Goal: Use online tool/utility: Utilize a website feature to perform a specific function

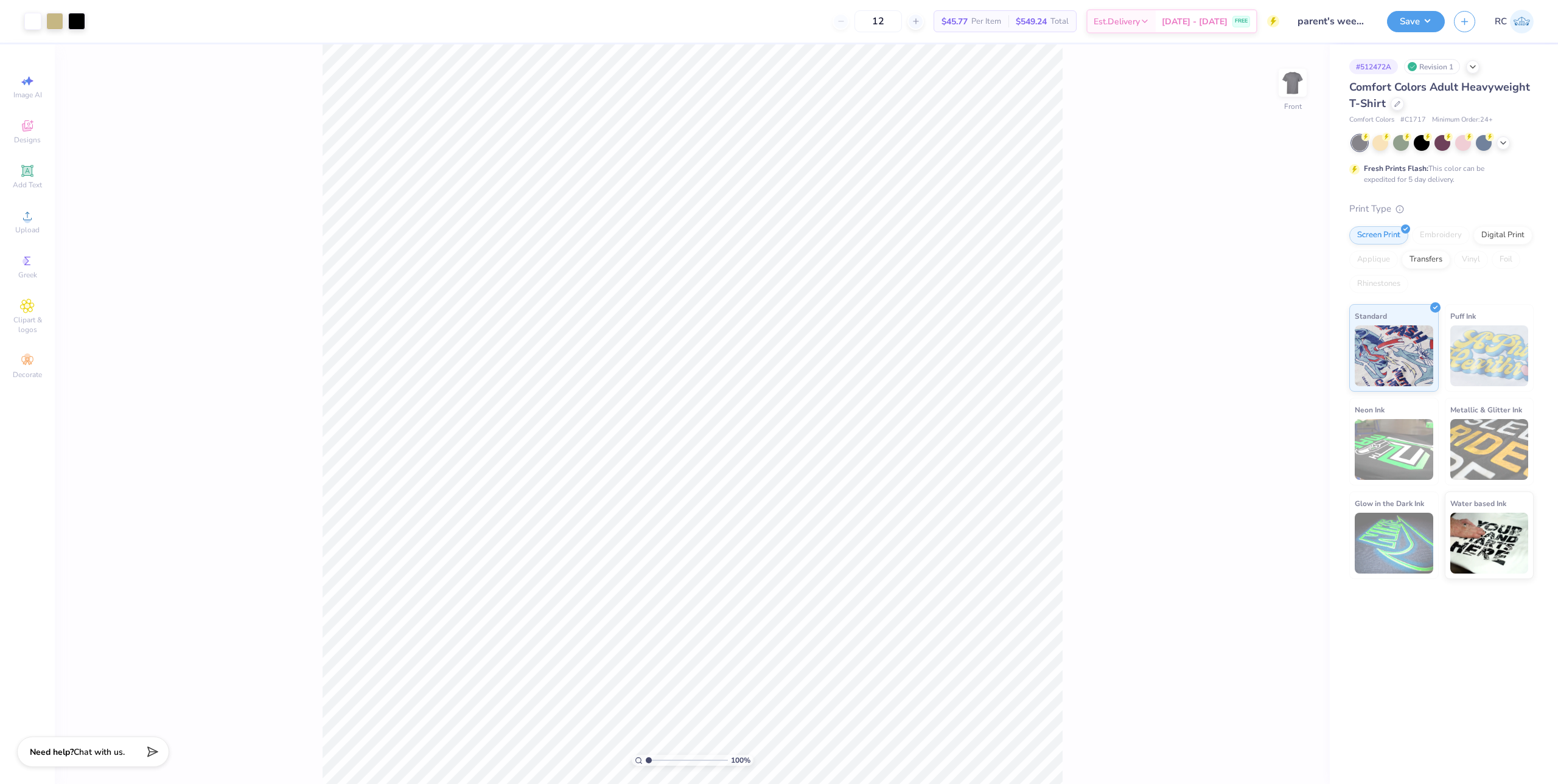
click at [1065, 258] on div "100 % Front" at bounding box center [693, 414] width 1275 height 740
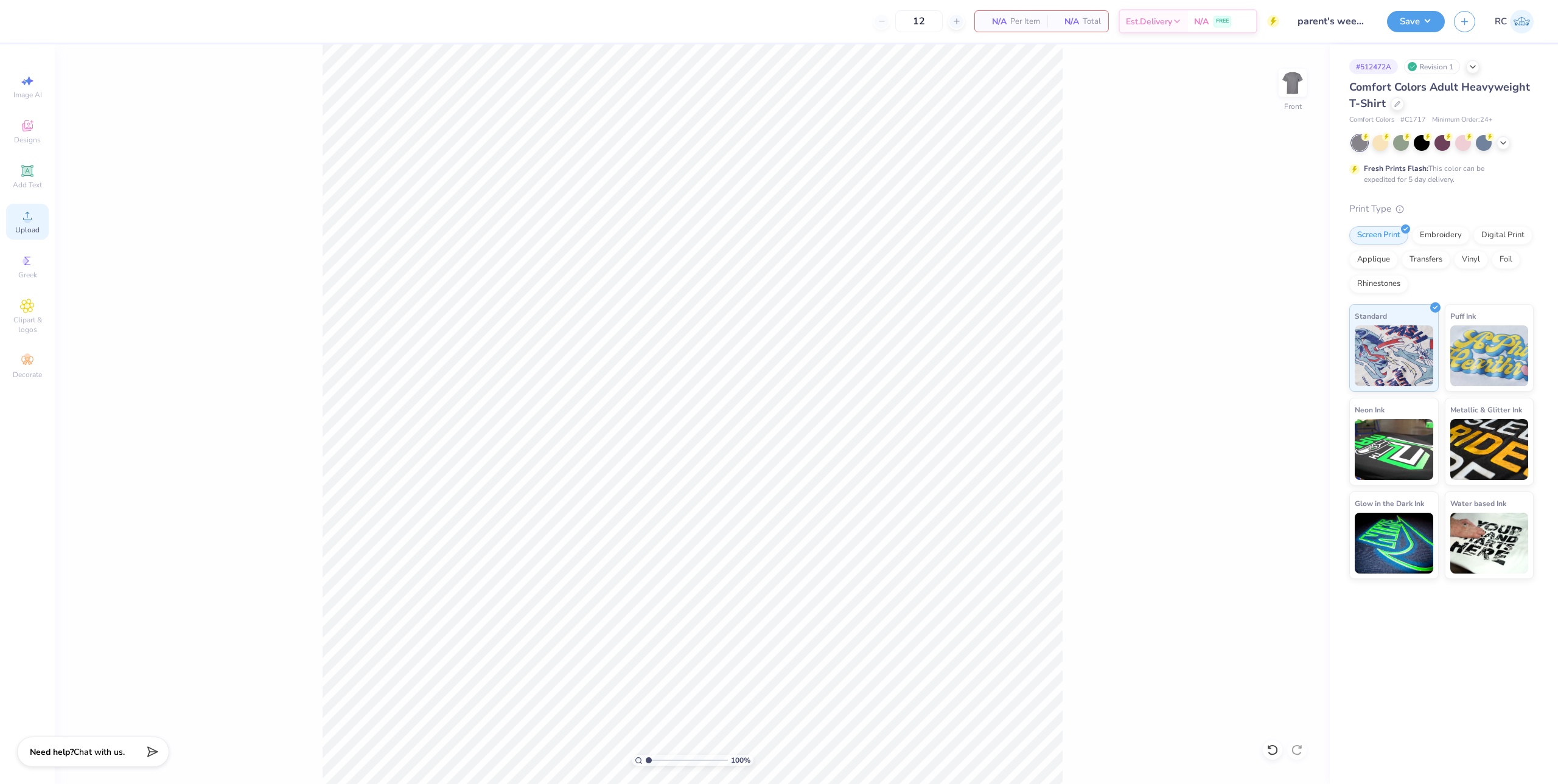
click at [32, 227] on span "Upload" at bounding box center [28, 229] width 24 height 9
click at [1293, 401] on input "7.25" at bounding box center [1285, 402] width 44 height 17
type input "3.00"
click at [1299, 83] on img at bounding box center [1293, 83] width 49 height 49
click at [25, 226] on span "Upload" at bounding box center [28, 229] width 24 height 9
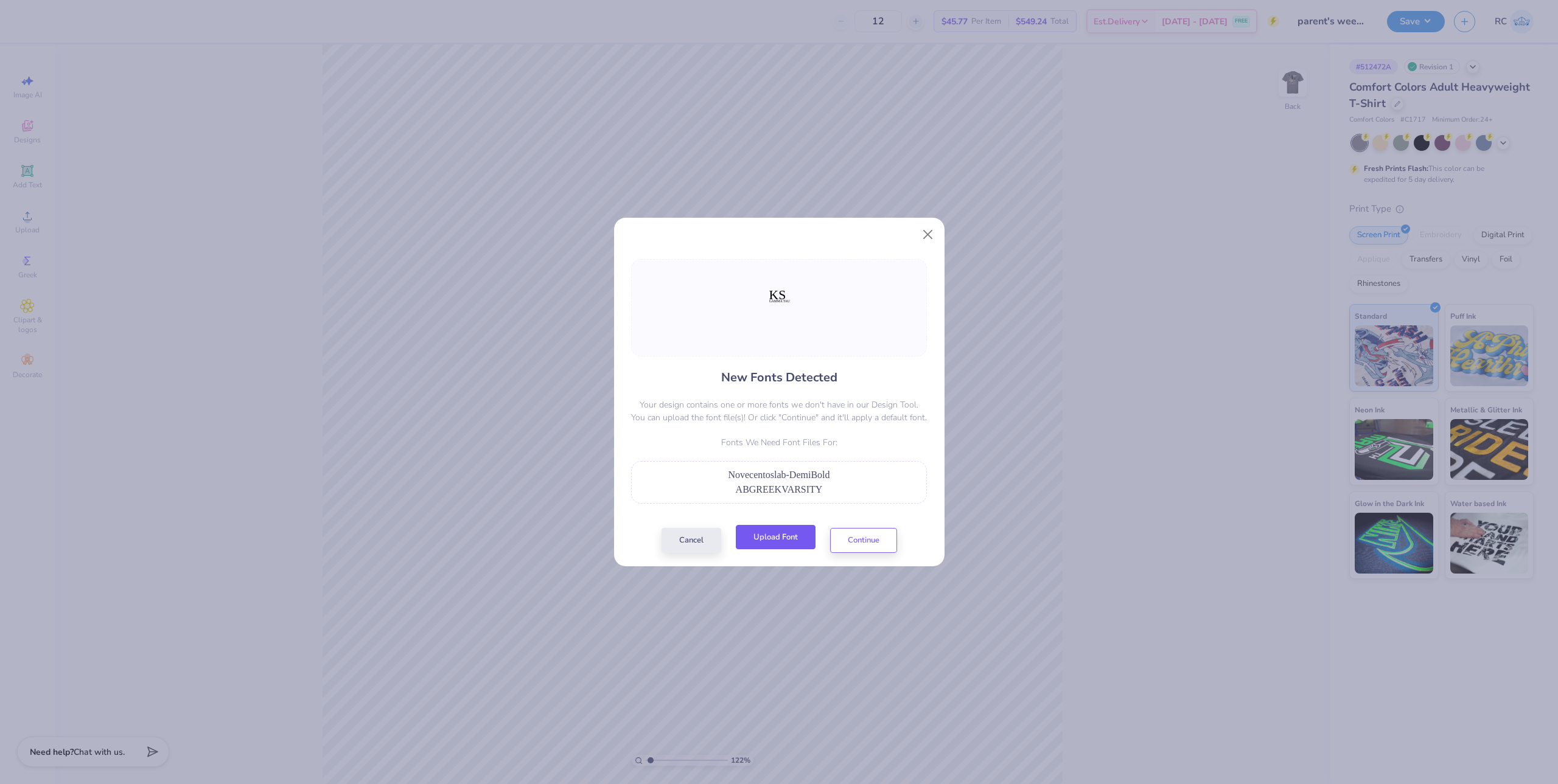
click at [776, 540] on button "Upload Font" at bounding box center [776, 538] width 80 height 25
click at [777, 534] on button "Upload Font" at bounding box center [776, 538] width 80 height 25
click at [791, 538] on button "Upload Font" at bounding box center [776, 538] width 80 height 25
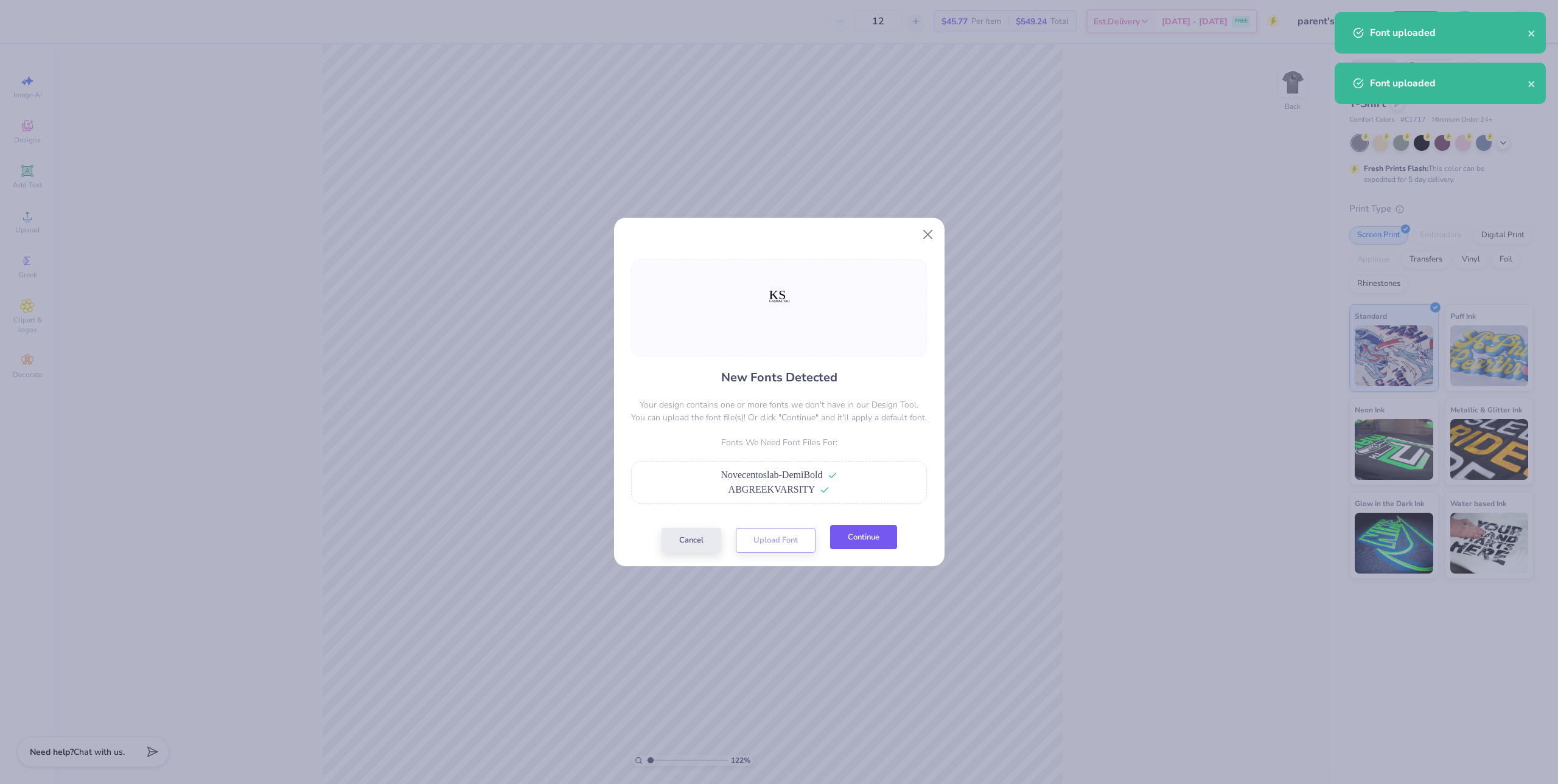
click at [869, 542] on button "Continue" at bounding box center [863, 538] width 67 height 25
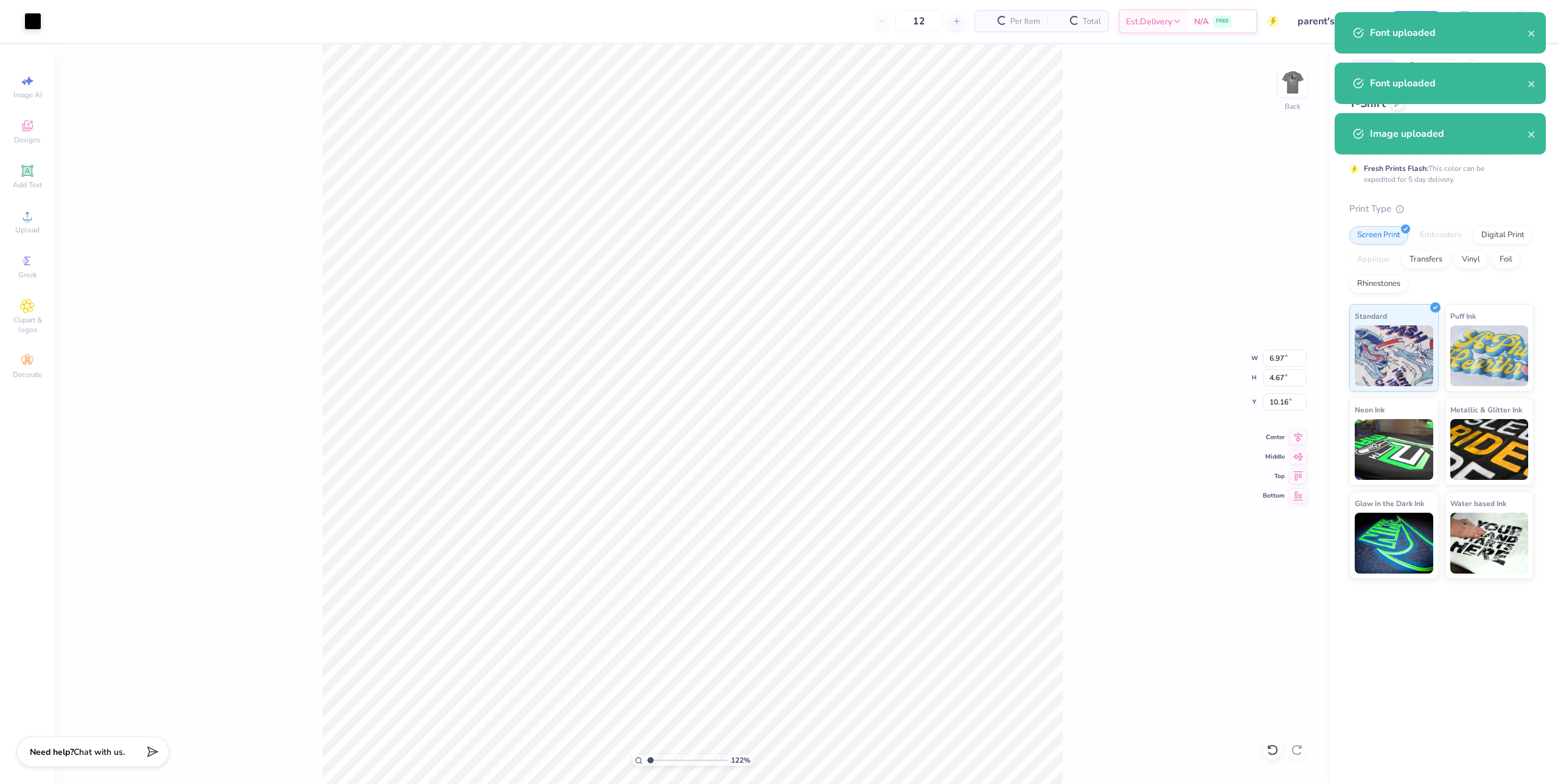
type input "1.22152498603933"
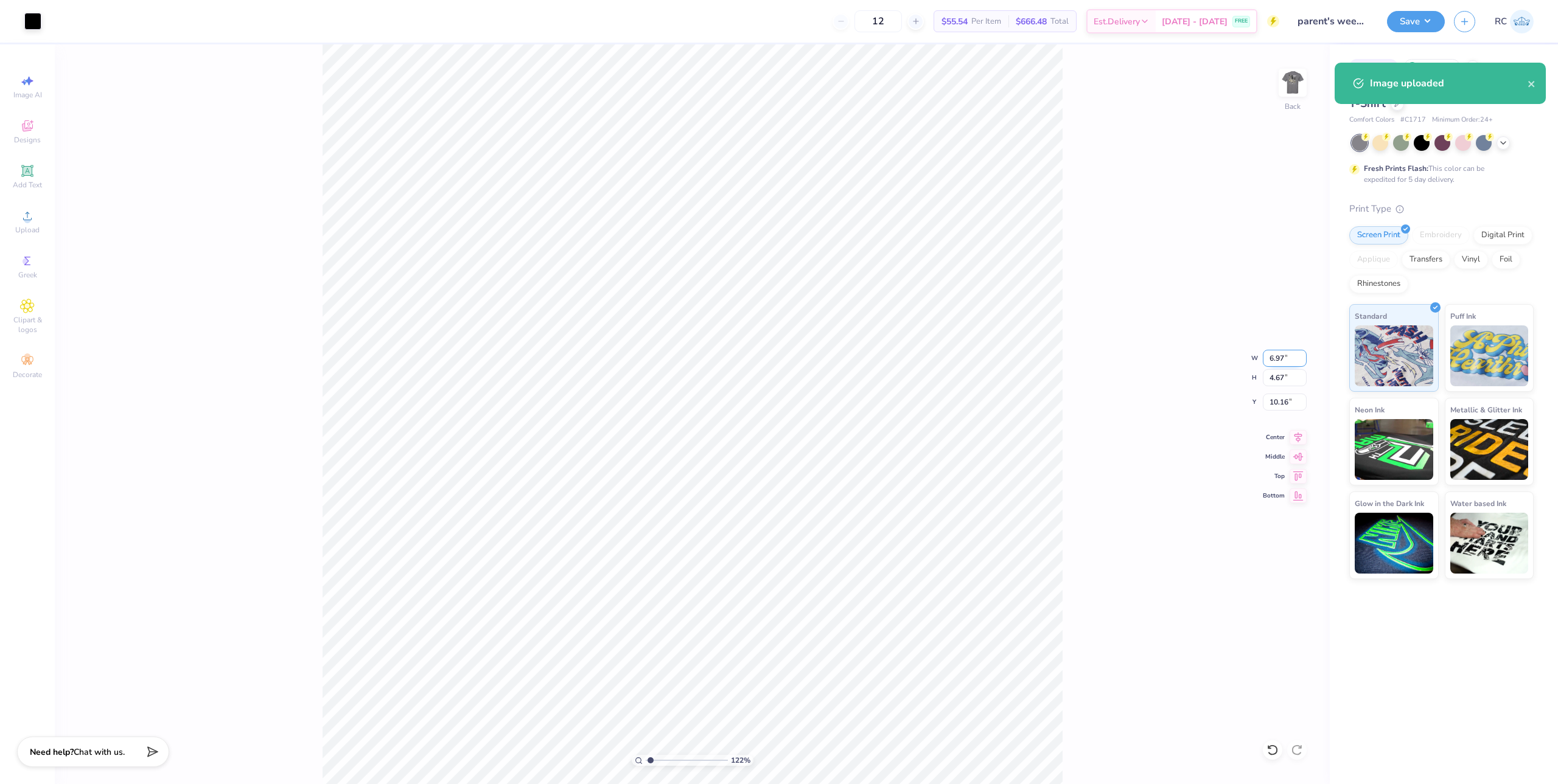
click at [1284, 359] on input "6.97" at bounding box center [1285, 358] width 44 height 17
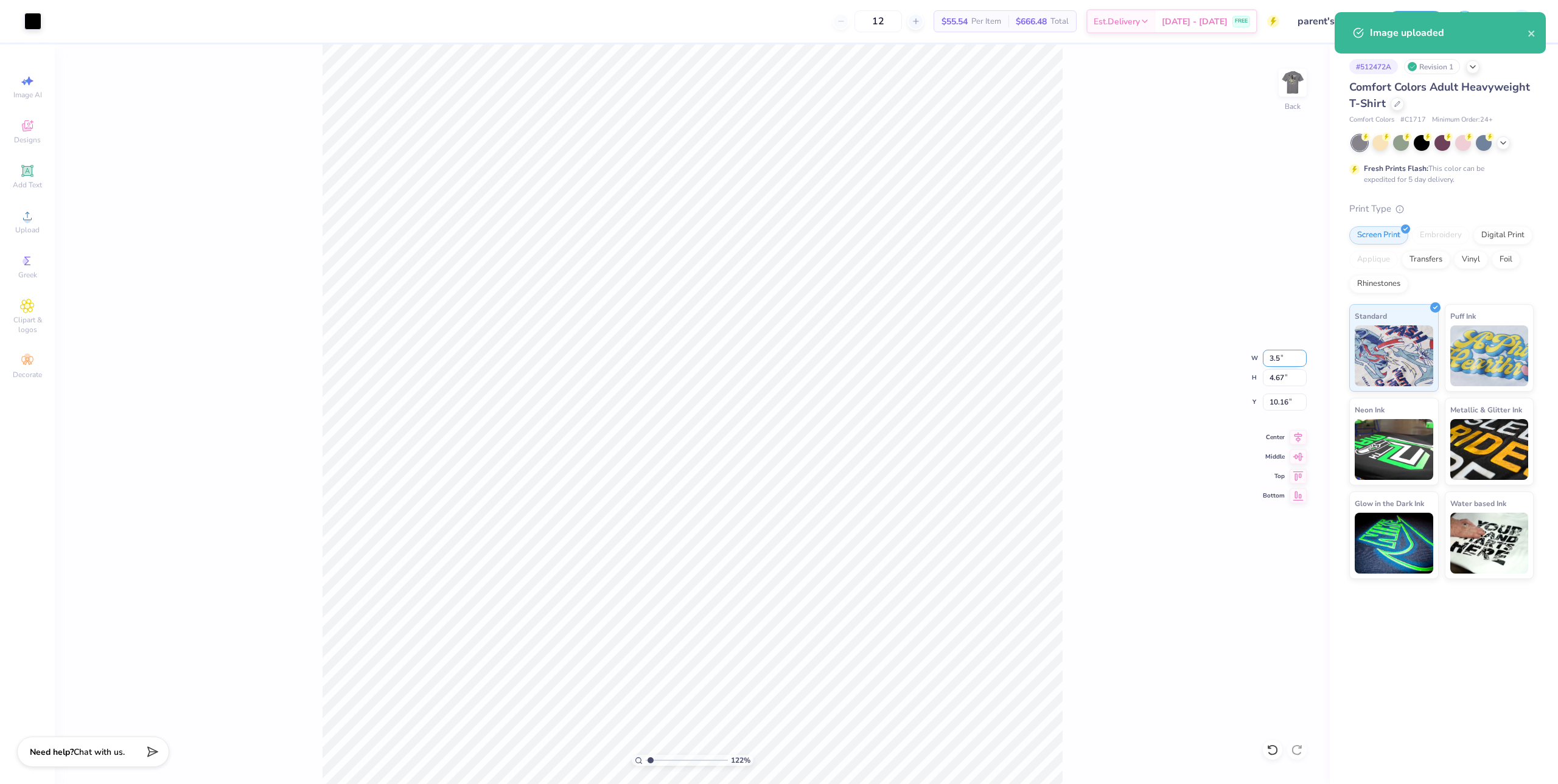
type input "3.5"
type input "1.22152498603933"
type input "3.50"
type input "2.35"
click at [1280, 406] on input "11.33" at bounding box center [1285, 402] width 44 height 17
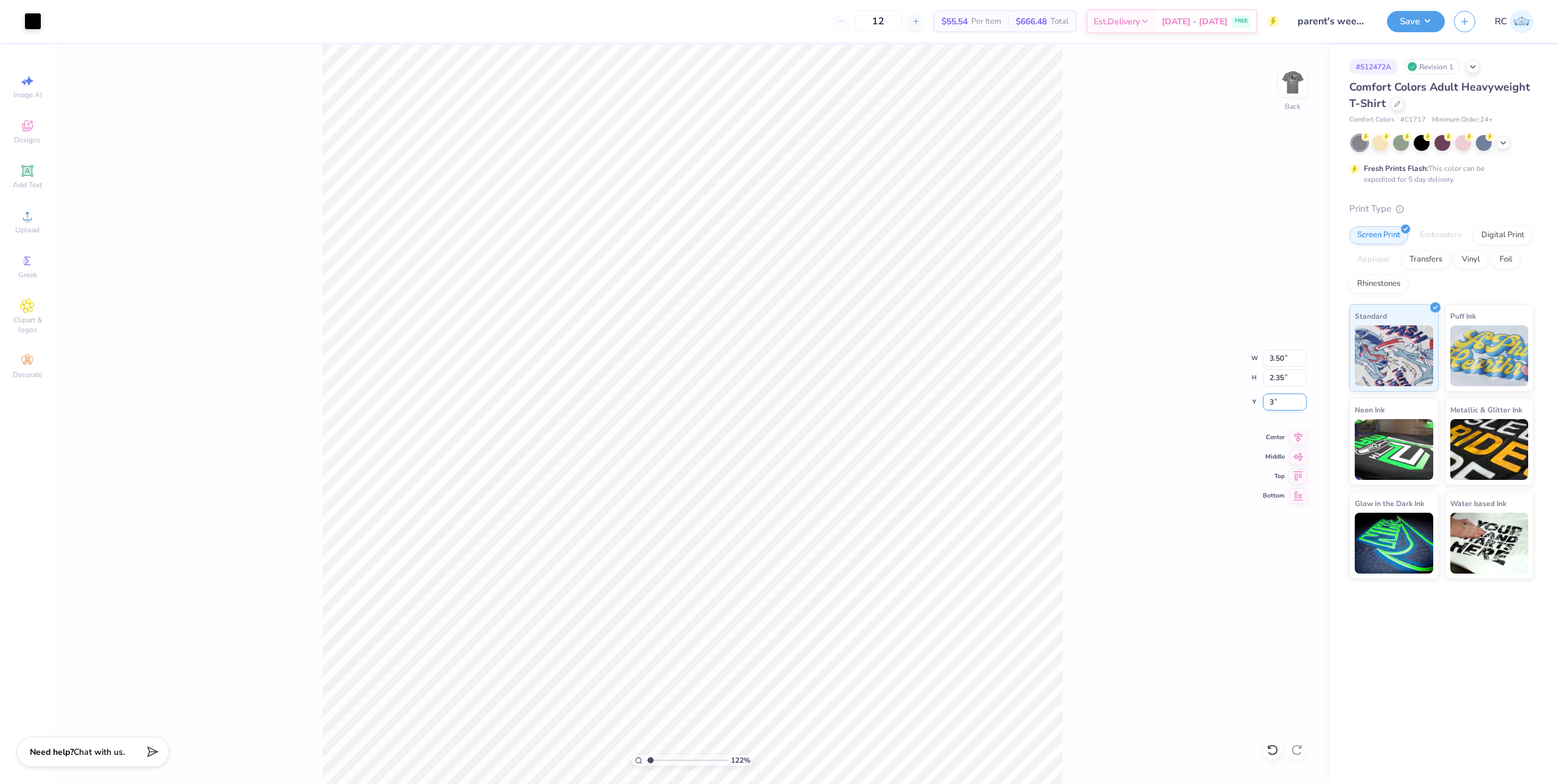
type input "3"
type input "1.22152498603933"
type input "3.00"
type input "1.22152498603933"
click at [1281, 399] on input "3.31" at bounding box center [1285, 402] width 44 height 17
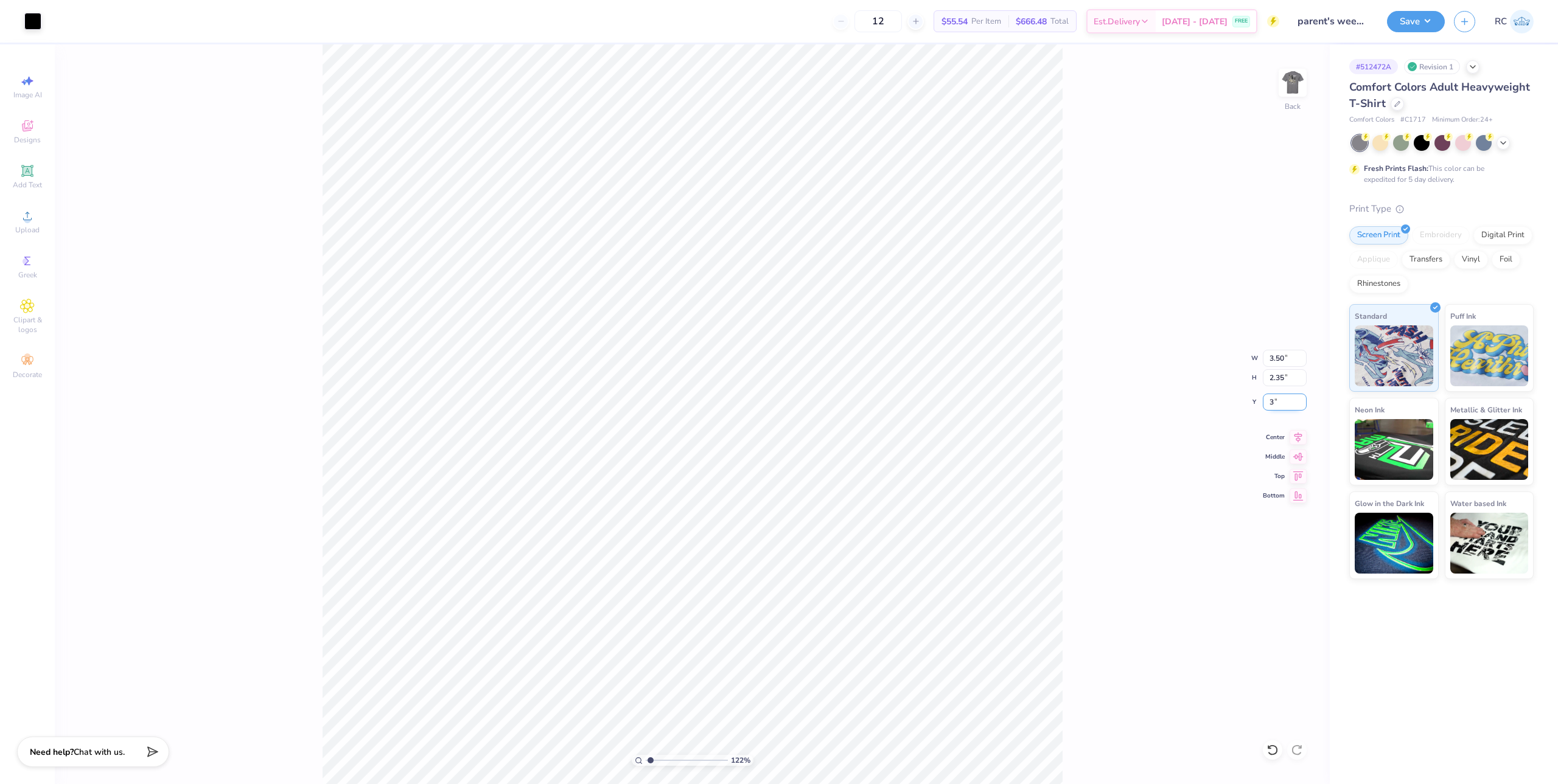
type input "3"
type input "1.22152498603933"
type input "3.00"
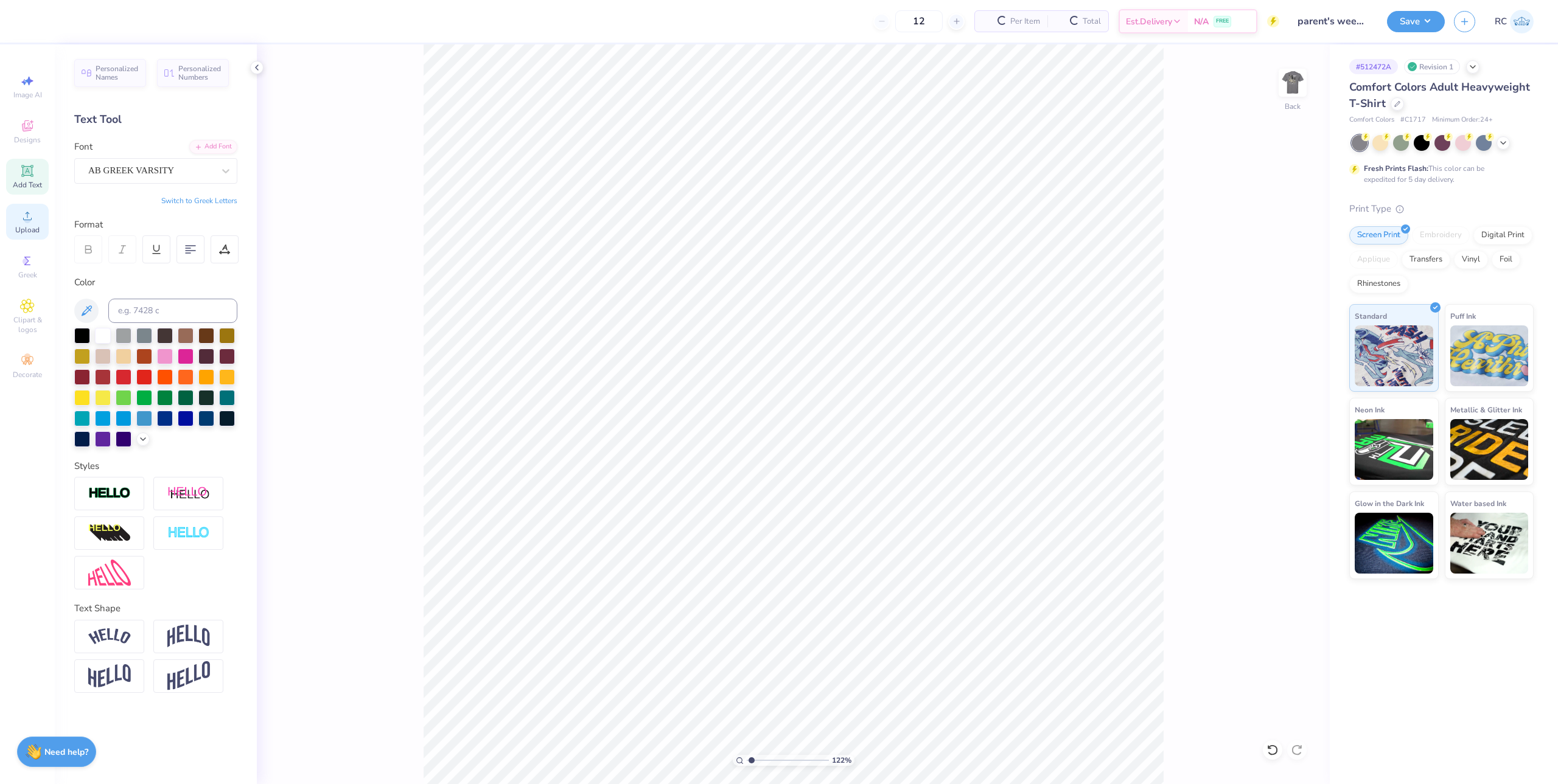
click at [34, 218] on icon at bounding box center [27, 215] width 15 height 15
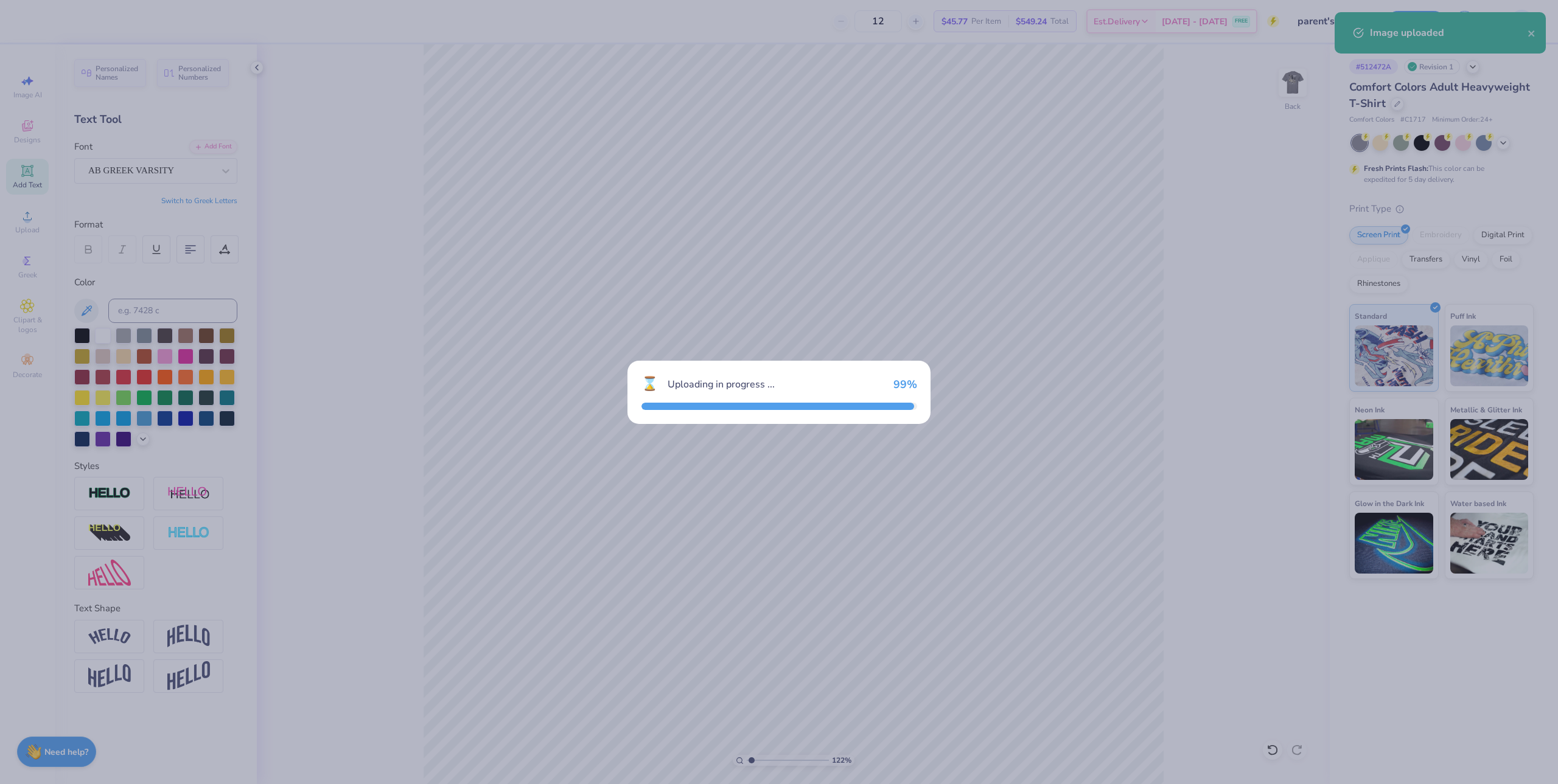
type input "1.22152498603933"
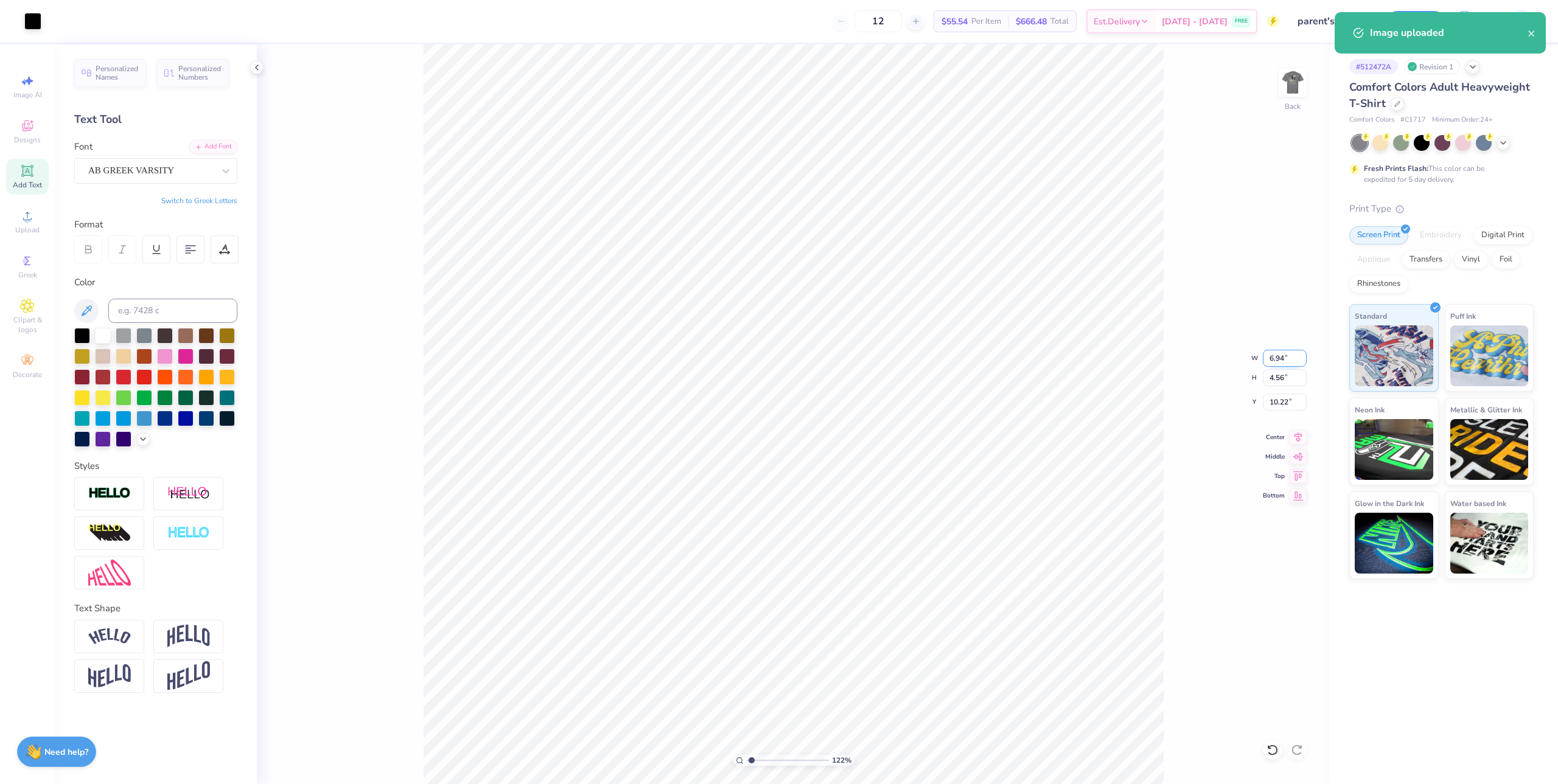
click at [1282, 353] on input "6.94" at bounding box center [1285, 358] width 44 height 17
type input "3.5"
type input "1.22152498603933"
type input "3.50"
type input "2.30"
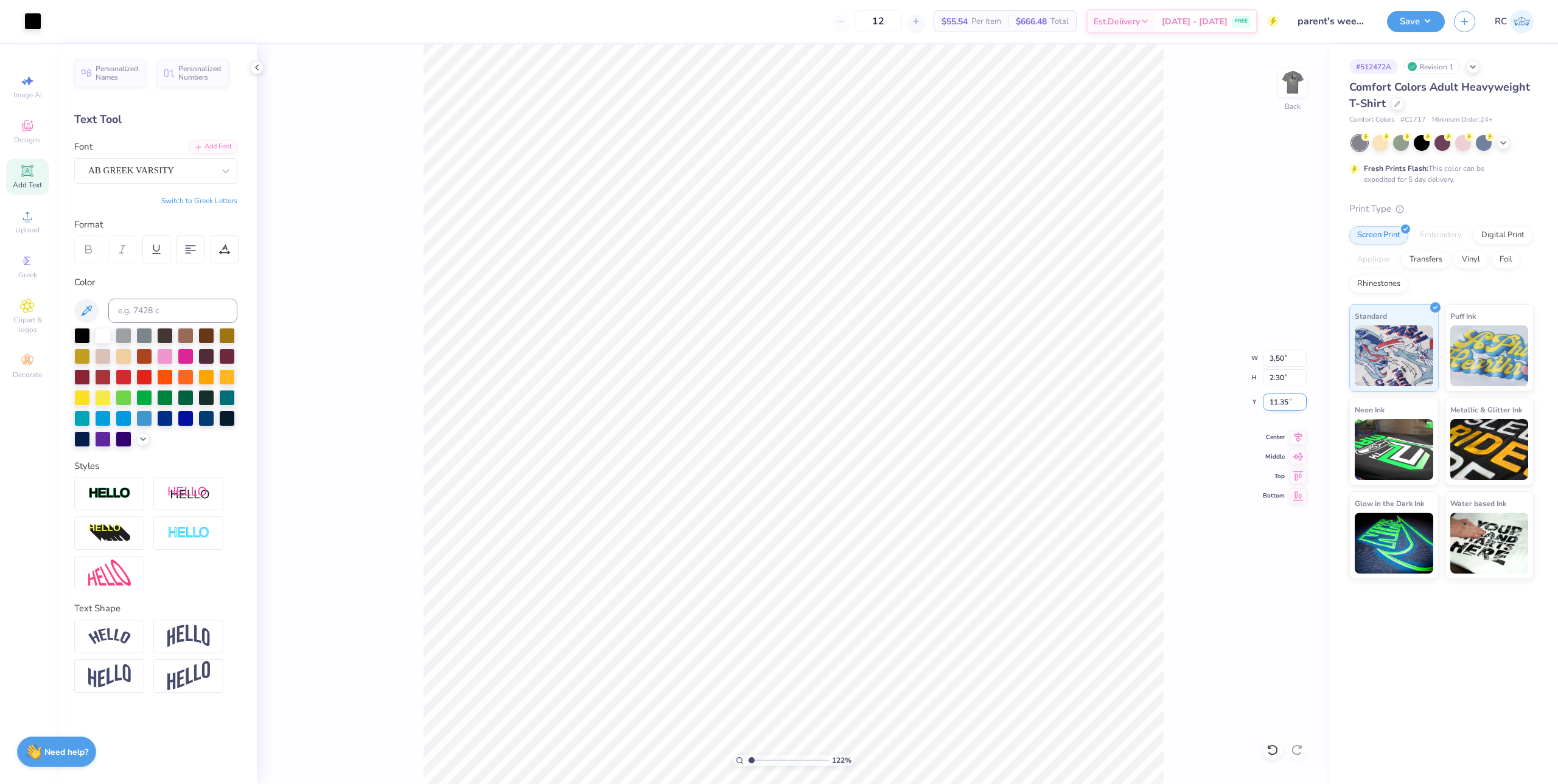
click at [1290, 397] on input "11.35" at bounding box center [1285, 402] width 44 height 17
type input "3"
type input "1.22152498603933"
type input "3.00"
type input "1.22152498603933"
